Goal: Information Seeking & Learning: Check status

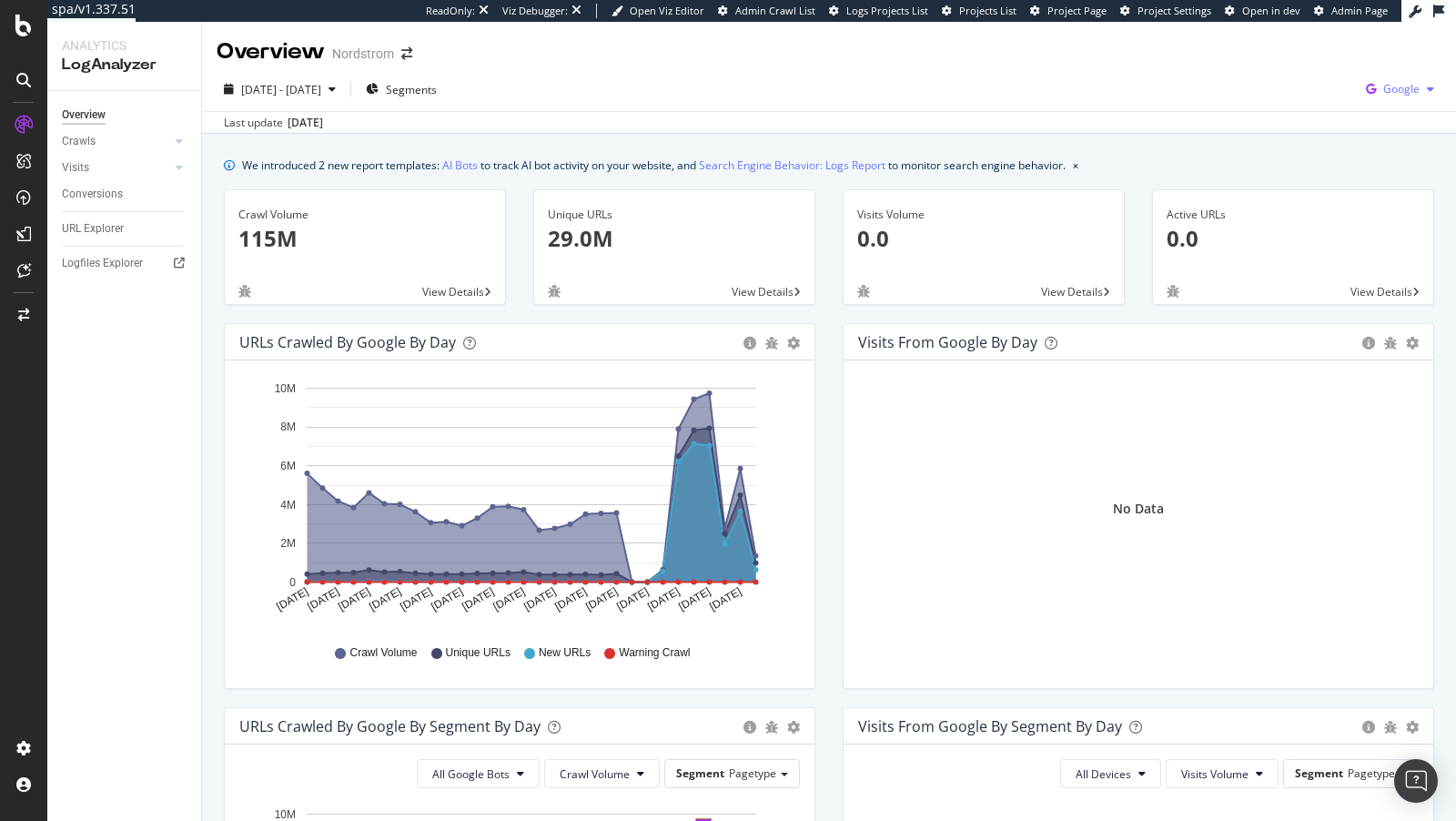
click at [1378, 75] on div "Google" at bounding box center [1400, 89] width 83 height 27
click at [1312, 107] on span "OpenAI" at bounding box center [1310, 107] width 67 height 16
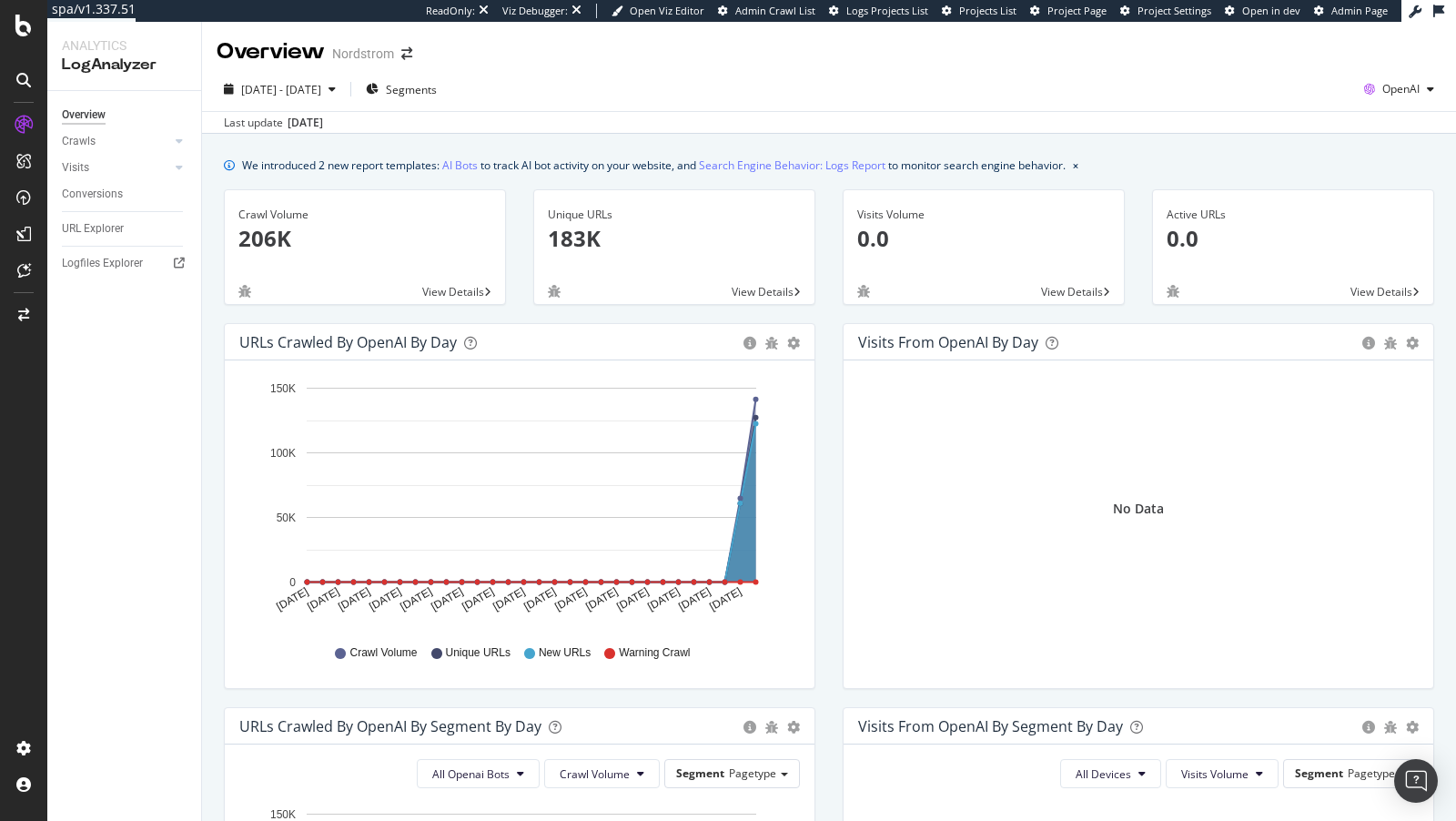
scroll to position [400, 0]
